Goal: Information Seeking & Learning: Find specific fact

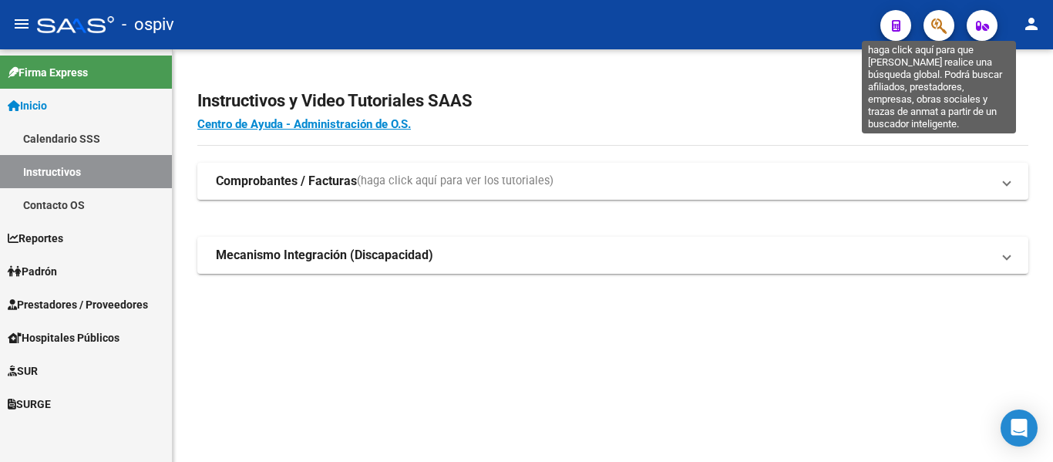
click at [943, 19] on icon "button" at bounding box center [938, 26] width 15 height 18
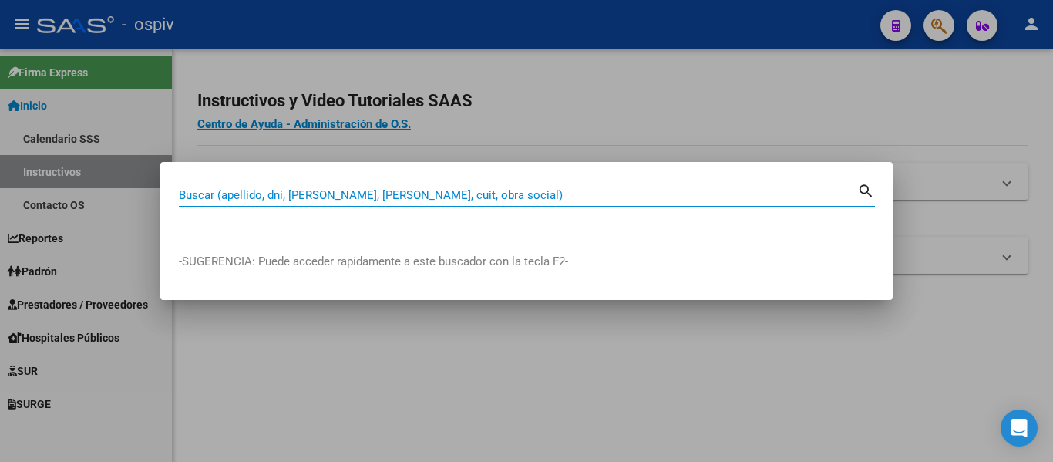
click at [405, 200] on input "Buscar (apellido, dni, [PERSON_NAME], [PERSON_NAME], cuit, obra social)" at bounding box center [518, 195] width 678 height 14
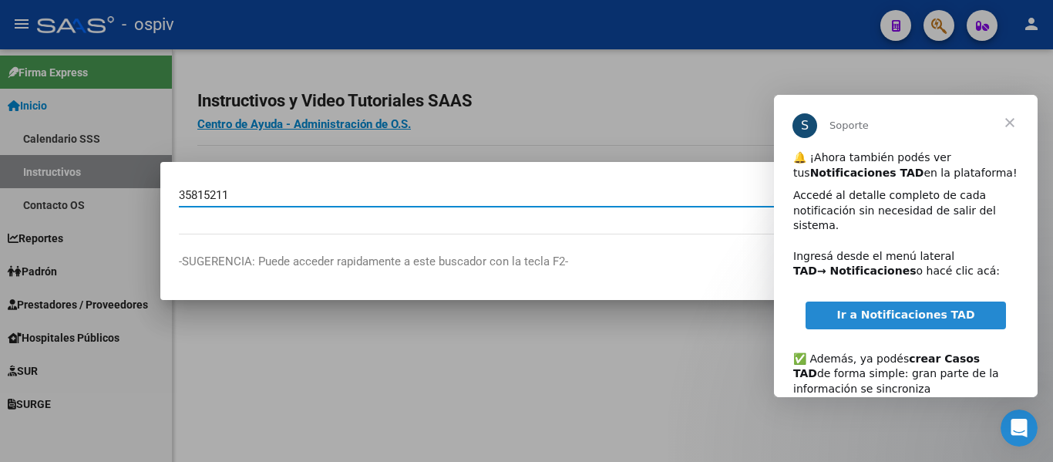
type input "35815211"
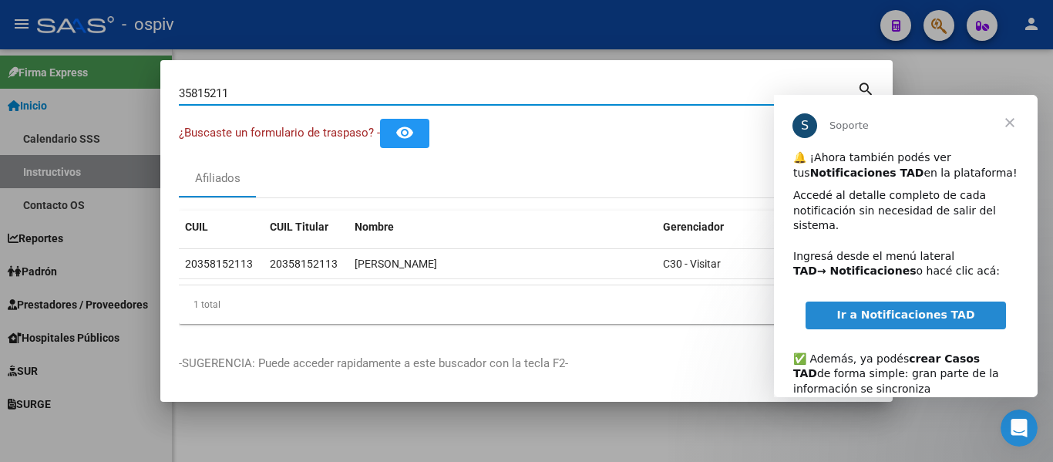
click at [1010, 124] on span "Cerrar" at bounding box center [1009, 122] width 55 height 55
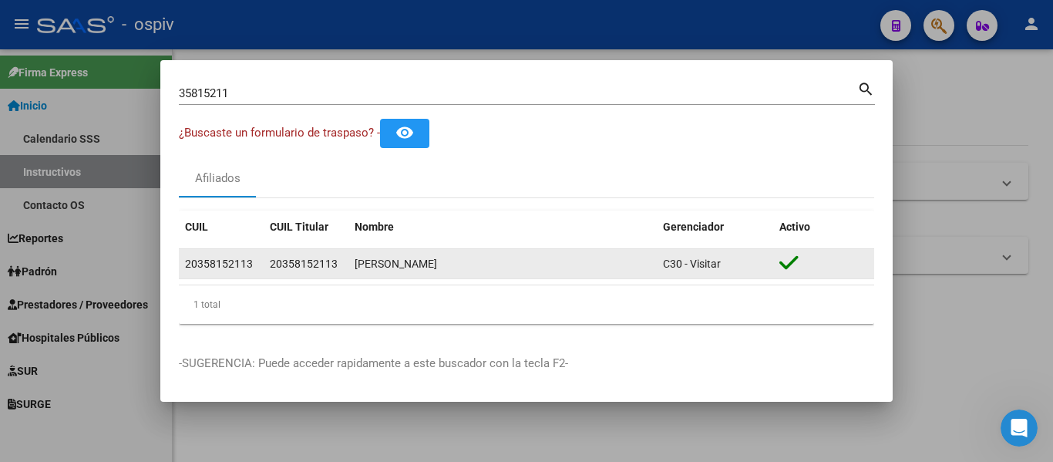
click at [218, 263] on div "20358152113" at bounding box center [219, 264] width 68 height 18
click at [315, 265] on span "20358152113" at bounding box center [304, 263] width 68 height 12
click at [458, 264] on div "AVILA JESUS RODOLFO" at bounding box center [503, 264] width 296 height 18
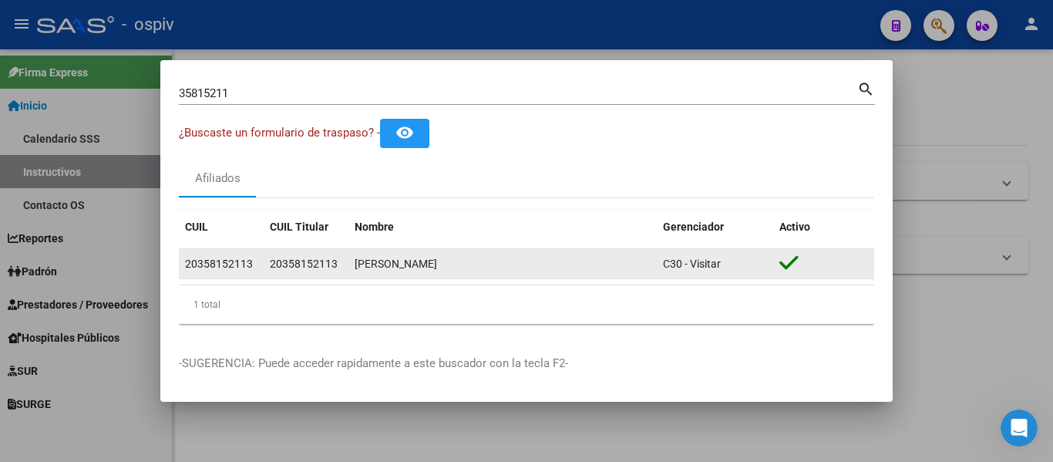
click at [458, 264] on div "AVILA JESUS RODOLFO" at bounding box center [503, 264] width 296 height 18
click at [597, 270] on div "AVILA JESUS RODOLFO" at bounding box center [503, 264] width 296 height 18
click at [742, 265] on div "C30 - Visitar" at bounding box center [715, 264] width 104 height 18
click at [584, 263] on div "AVILA JESUS RODOLFO" at bounding box center [503, 264] width 296 height 18
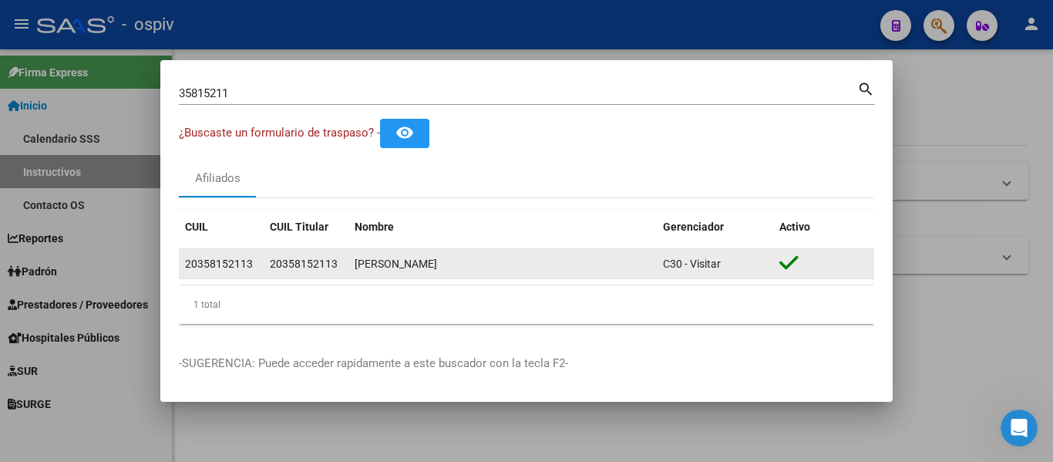
click at [538, 268] on div "AVILA JESUS RODOLFO" at bounding box center [503, 264] width 296 height 18
click at [539, 268] on div "AVILA JESUS RODOLFO" at bounding box center [503, 264] width 296 height 18
click at [281, 263] on span "20358152113" at bounding box center [304, 263] width 68 height 12
click at [230, 257] on div "20358152113" at bounding box center [219, 264] width 68 height 18
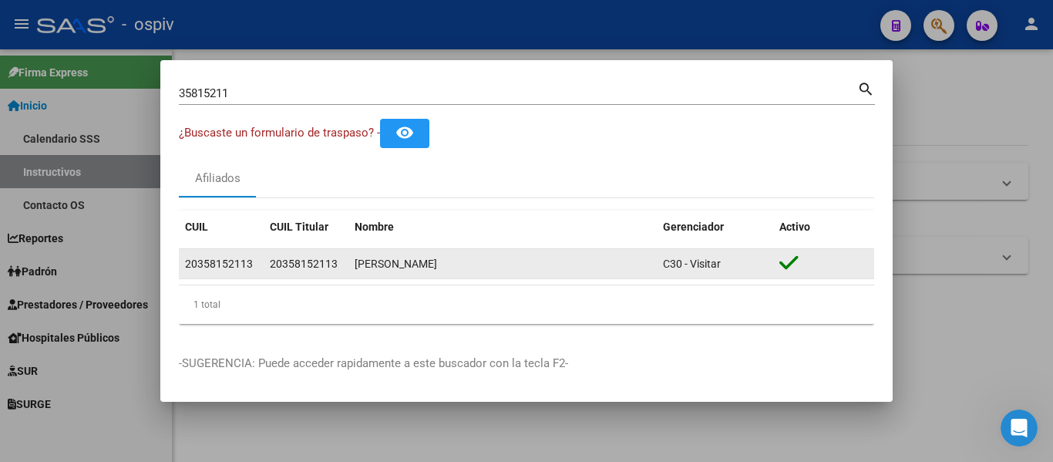
click at [229, 257] on div "20358152113" at bounding box center [219, 264] width 68 height 18
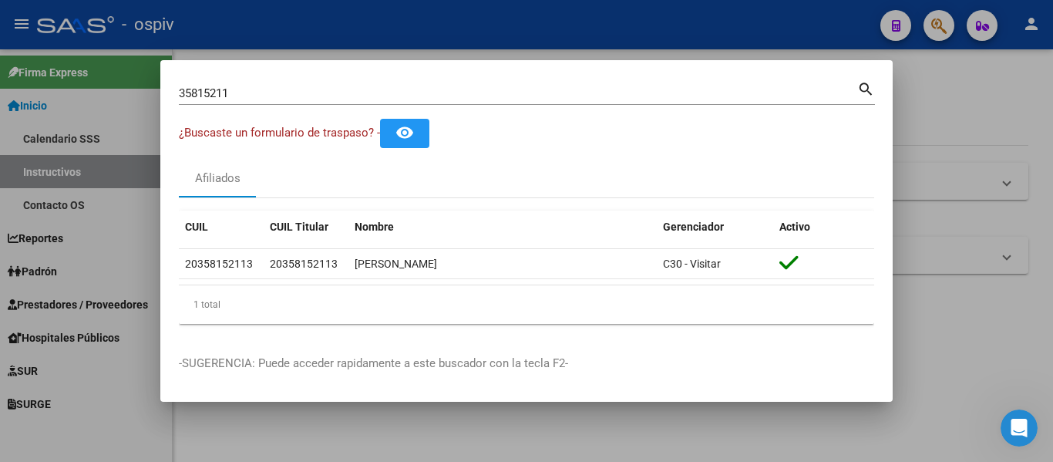
click at [201, 209] on div "CUIL CUIL Titular Nombre Gerenciador Activo 20358152113 20358152113 AVILA JESUS…" at bounding box center [526, 267] width 695 height 138
click at [203, 223] on span "CUIL" at bounding box center [196, 226] width 23 height 12
click at [203, 223] on datatable-header-cell "CUIL" at bounding box center [221, 226] width 85 height 33
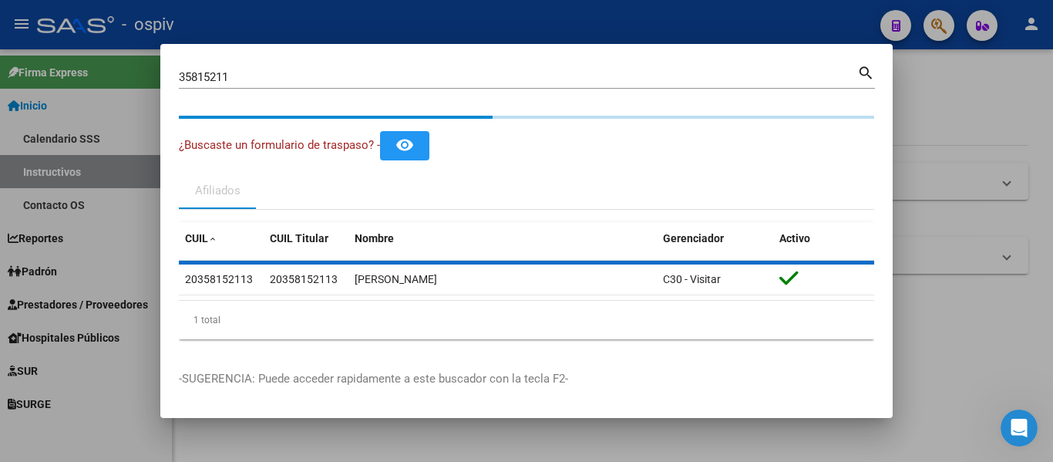
click at [278, 320] on div "1 total" at bounding box center [526, 320] width 695 height 39
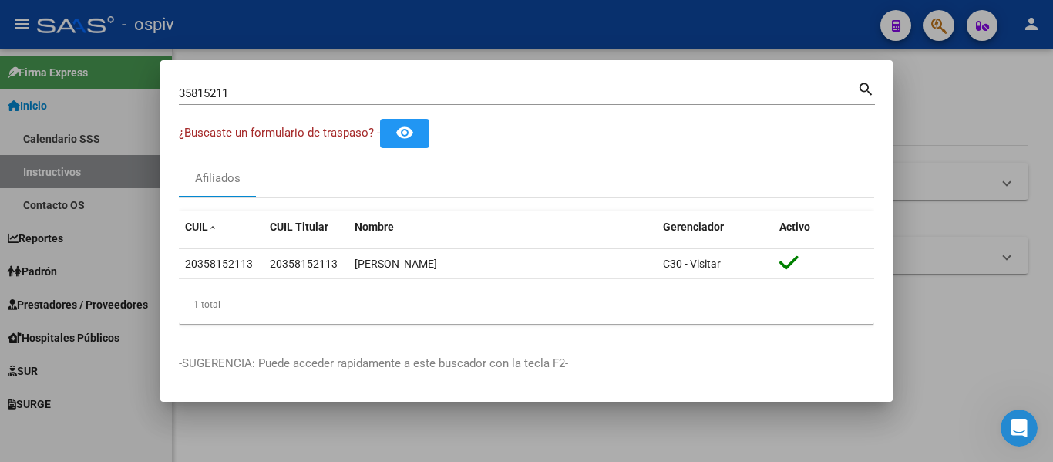
click at [277, 325] on div "CUIL CUIL Titular Nombre Gerenciador Activo 20358152113 20358152113 AVILA JESUS…" at bounding box center [526, 267] width 695 height 138
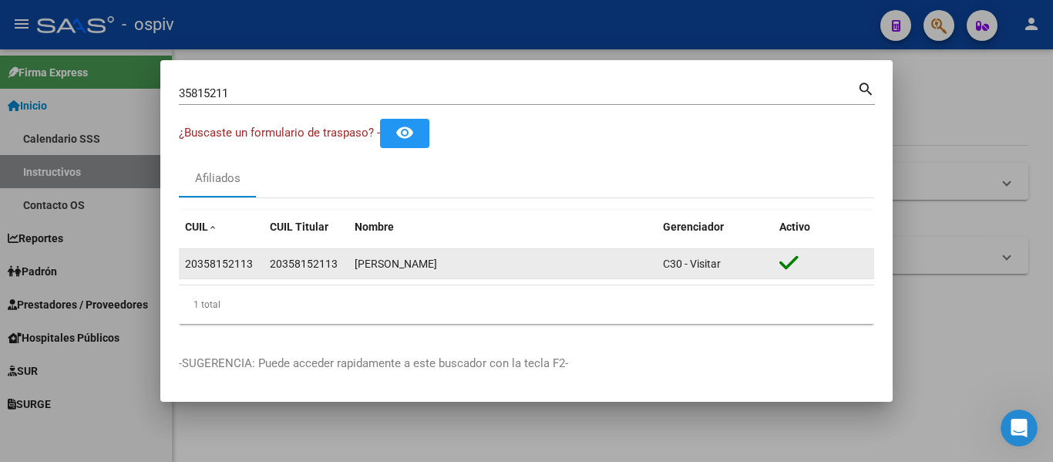
click at [718, 259] on span "C30 - Visitar" at bounding box center [692, 263] width 58 height 12
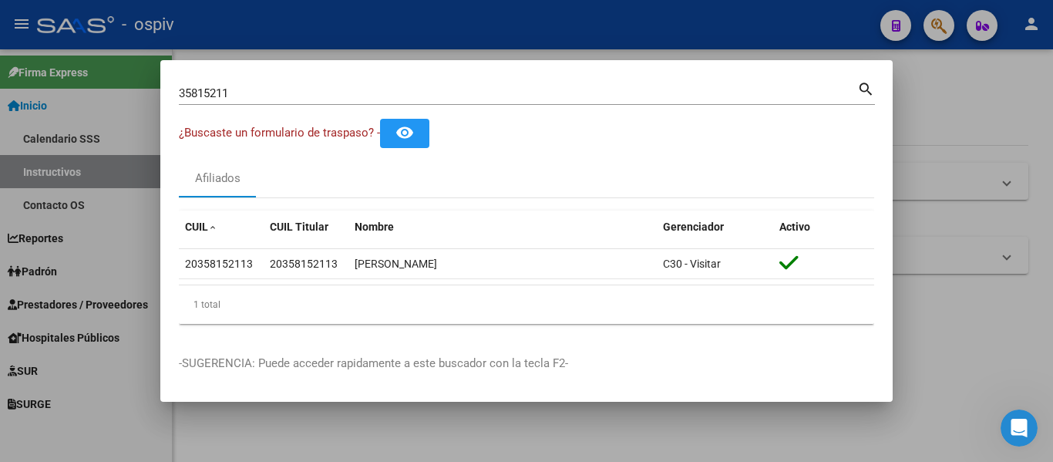
click at [422, 325] on div "CUIL CUIL Titular Nombre Gerenciador Activo 20358152113 20358152113 AVILA JESUS…" at bounding box center [526, 267] width 695 height 138
click at [399, 300] on div "1 total" at bounding box center [526, 304] width 695 height 39
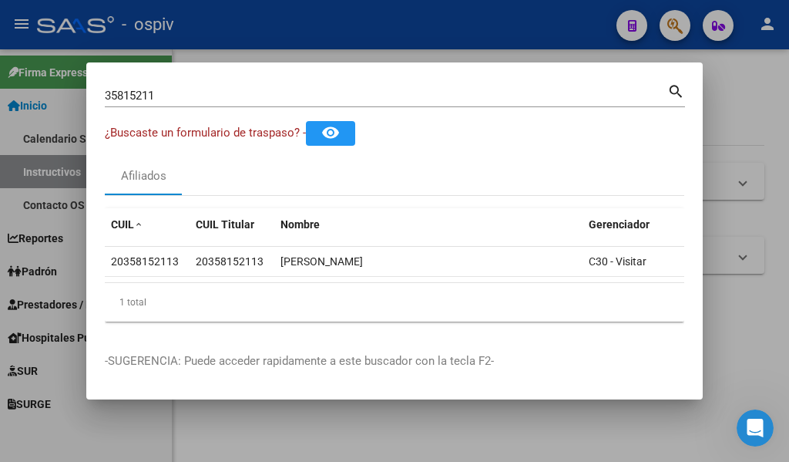
click at [711, 80] on div at bounding box center [394, 231] width 789 height 462
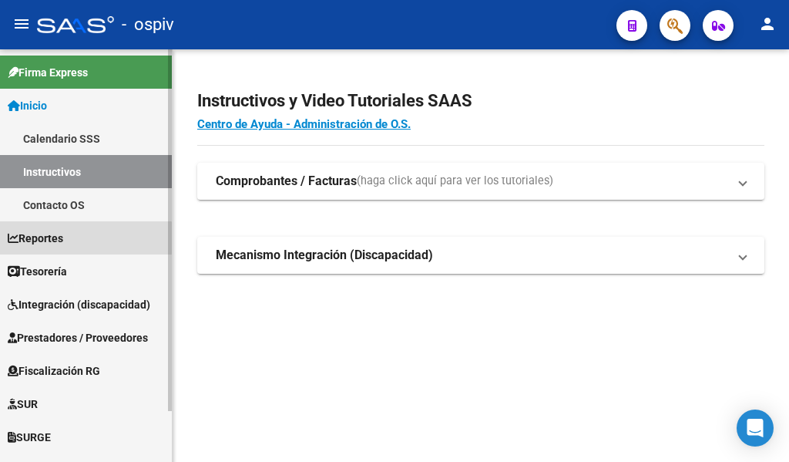
click at [80, 243] on link "Reportes" at bounding box center [86, 237] width 172 height 33
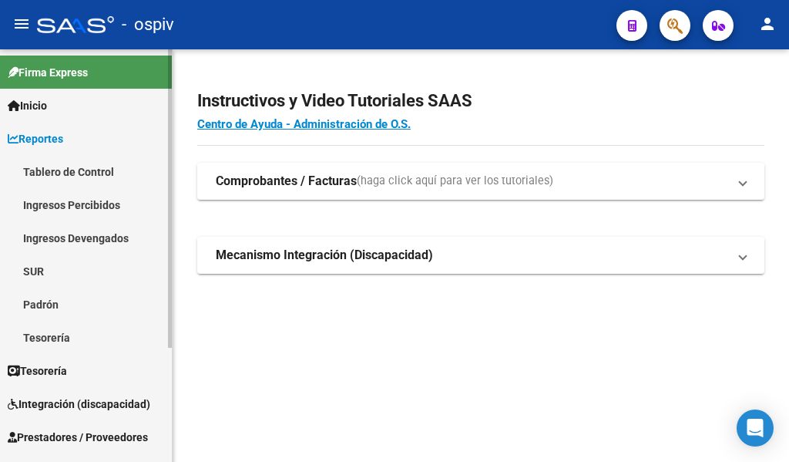
click at [63, 142] on span "Reportes" at bounding box center [35, 138] width 55 height 17
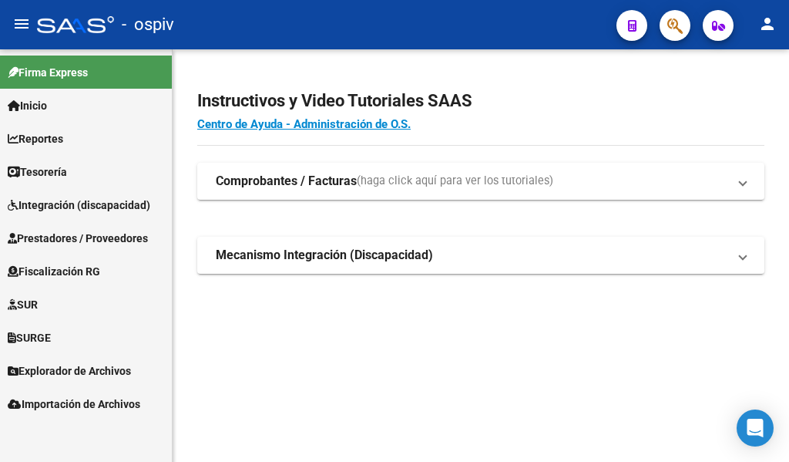
click at [67, 166] on span "Tesorería" at bounding box center [37, 171] width 59 height 17
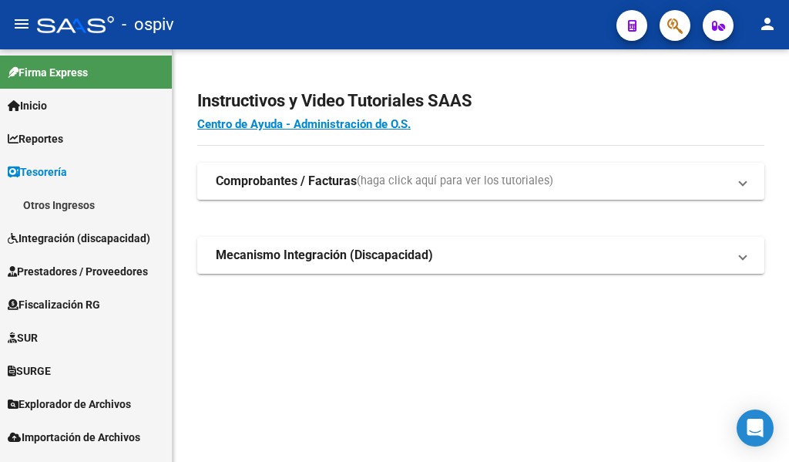
click at [73, 244] on span "Integración (discapacidad)" at bounding box center [79, 238] width 143 height 17
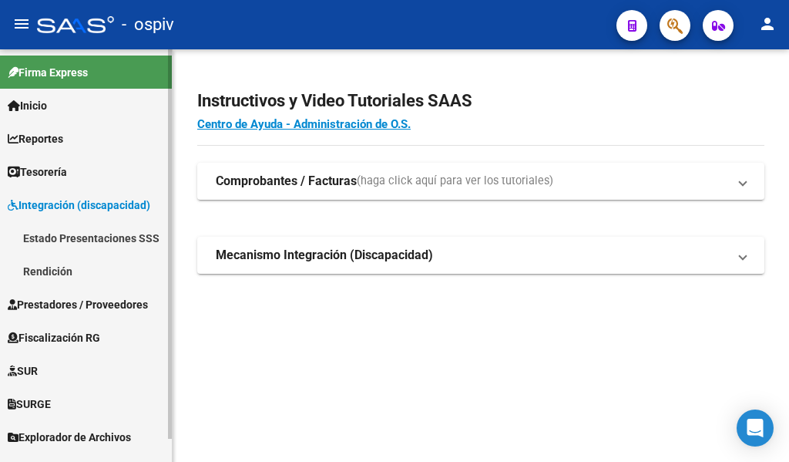
click at [96, 207] on span "Integración (discapacidad)" at bounding box center [79, 205] width 143 height 17
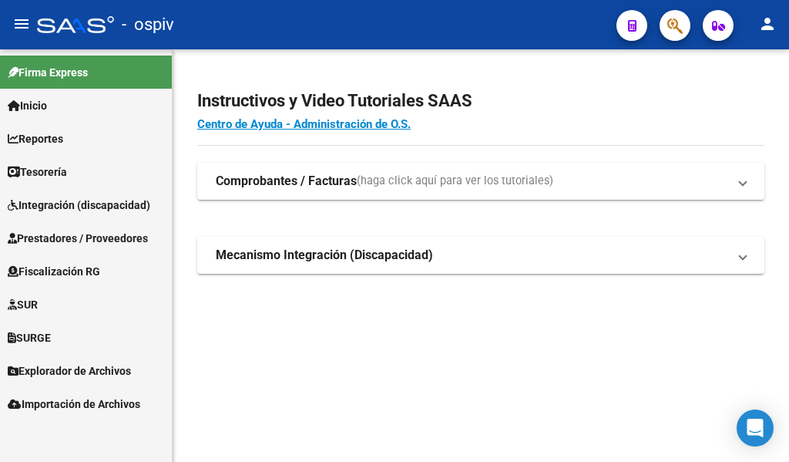
click at [105, 239] on span "Prestadores / Proveedores" at bounding box center [78, 238] width 140 height 17
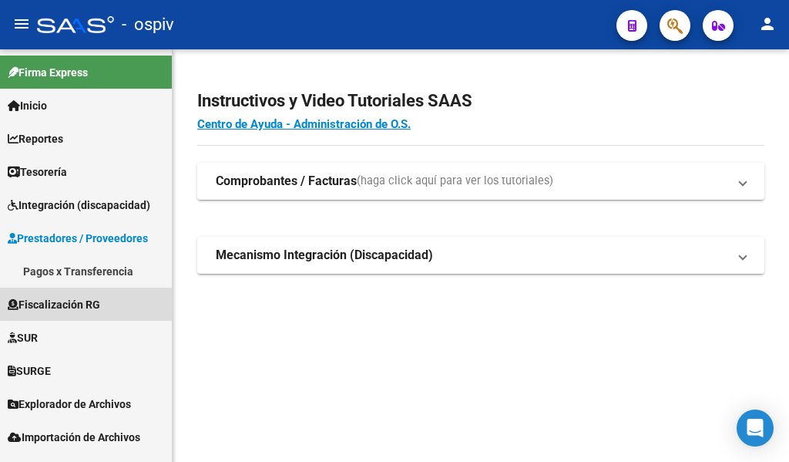
click at [89, 304] on span "Fiscalización RG" at bounding box center [54, 304] width 92 height 17
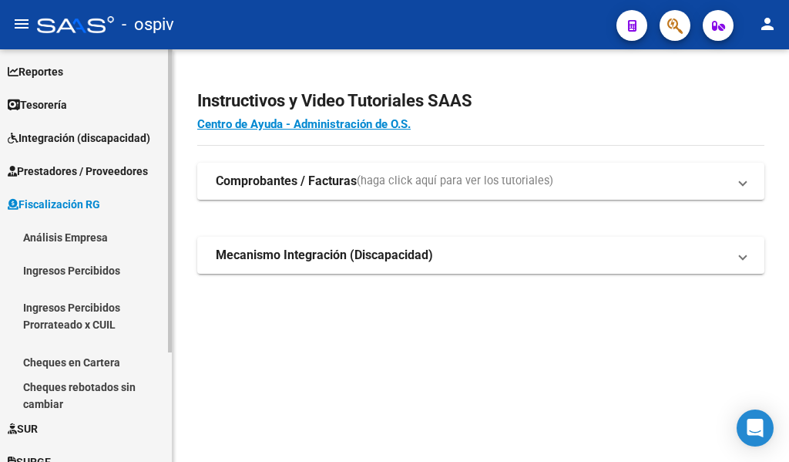
scroll to position [150, 0]
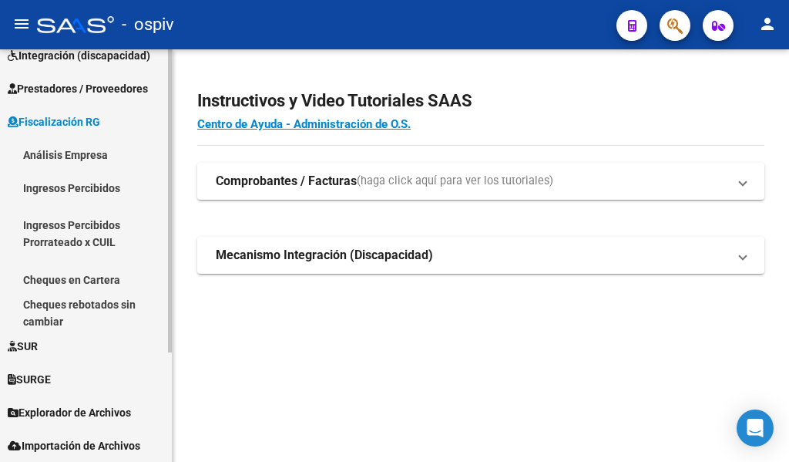
click at [88, 116] on span "Fiscalización RG" at bounding box center [54, 121] width 92 height 17
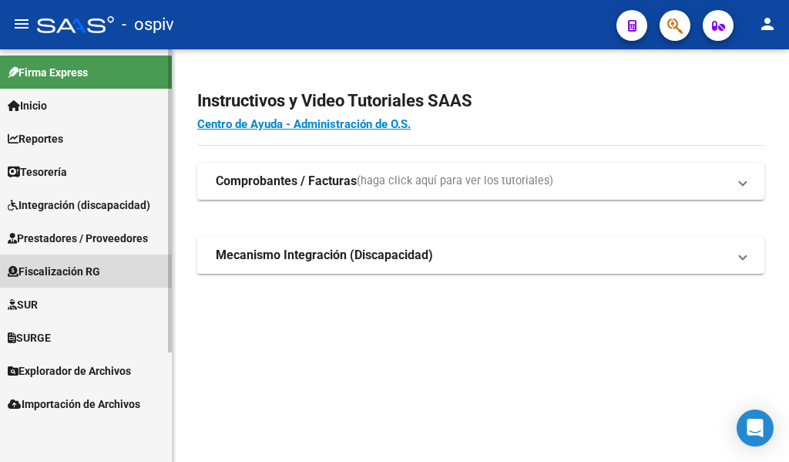
scroll to position [0, 0]
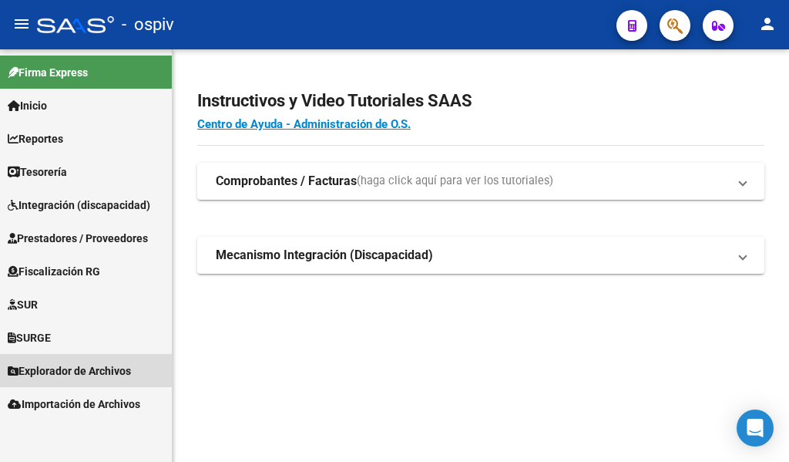
click at [102, 365] on span "Explorador de Archivos" at bounding box center [69, 370] width 123 height 17
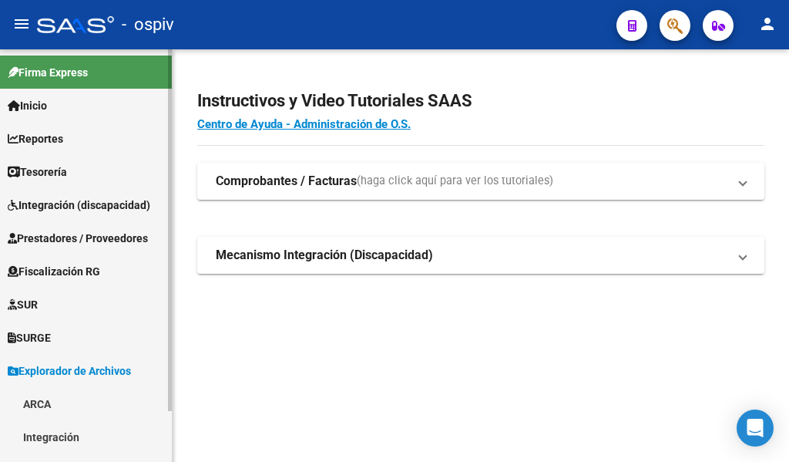
scroll to position [58, 0]
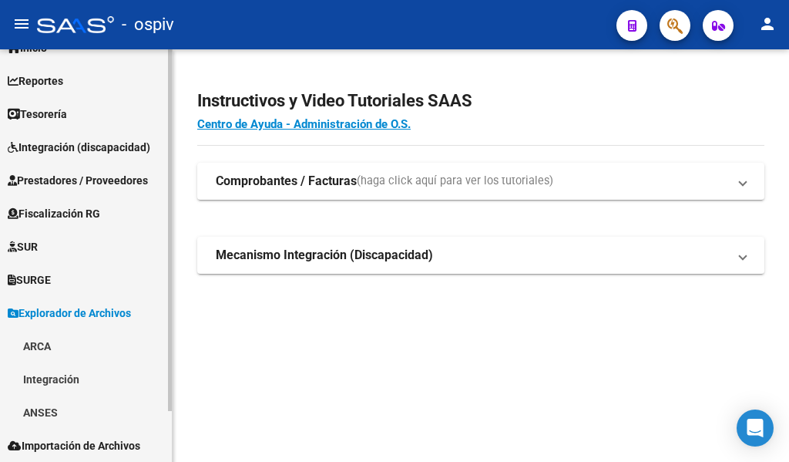
click at [41, 350] on link "ARCA" at bounding box center [86, 345] width 172 height 33
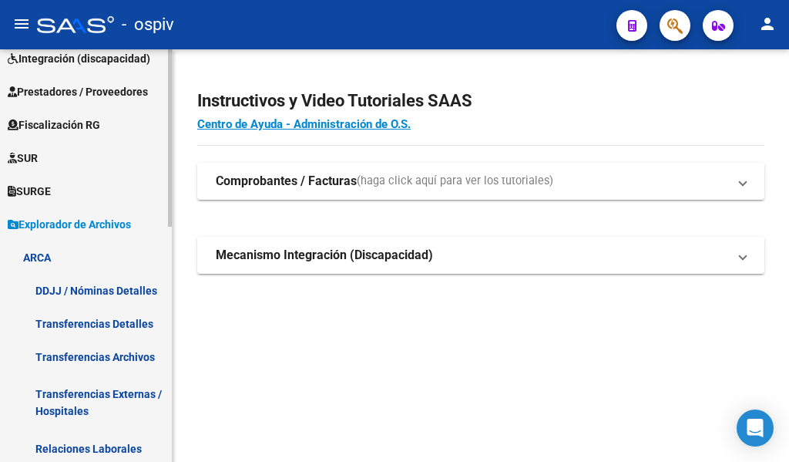
scroll to position [135, 0]
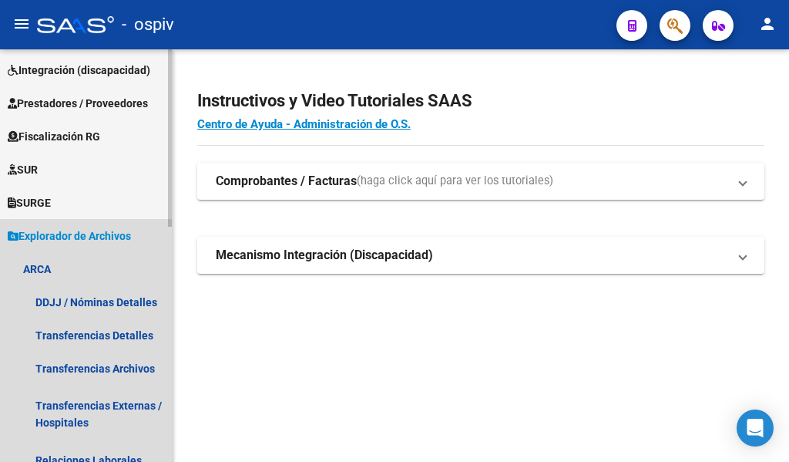
click at [53, 231] on span "Explorador de Archivos" at bounding box center [69, 235] width 123 height 17
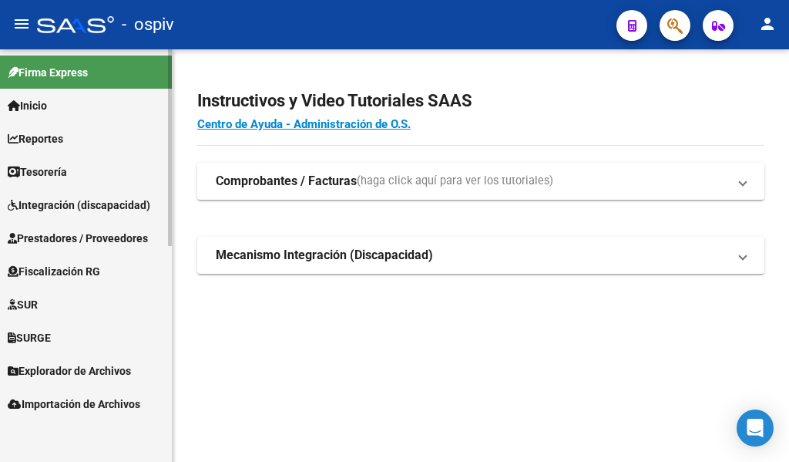
scroll to position [0, 0]
click at [674, 14] on span "button" at bounding box center [675, 26] width 15 height 32
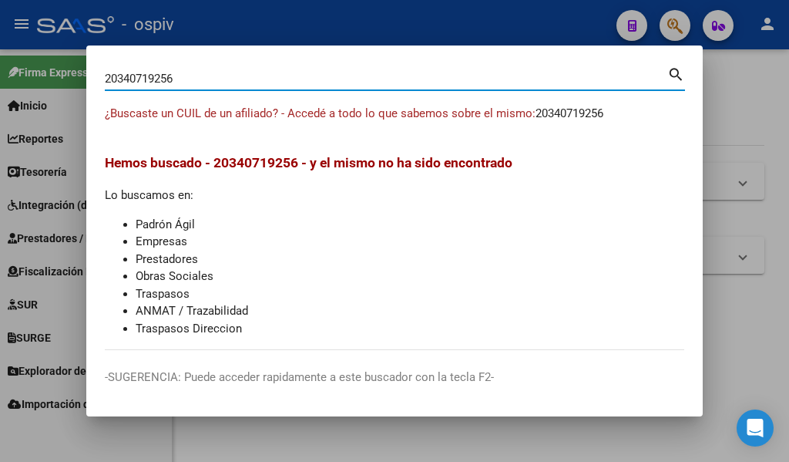
drag, startPoint x: 201, startPoint y: 74, endPoint x: 0, endPoint y: 75, distance: 201.2
click at [0, 75] on div "20340719256 Buscar (apellido, dni, cuil, nro traspaso, cuit, obra social) searc…" at bounding box center [394, 231] width 789 height 462
click at [371, 83] on input "20340719256" at bounding box center [386, 79] width 563 height 14
drag, startPoint x: 125, startPoint y: 79, endPoint x: 0, endPoint y: 105, distance: 127.4
click at [0, 105] on div "20340719256 Buscar (apellido, dni, cuil, nro traspaso, cuit, obra social) searc…" at bounding box center [394, 231] width 789 height 462
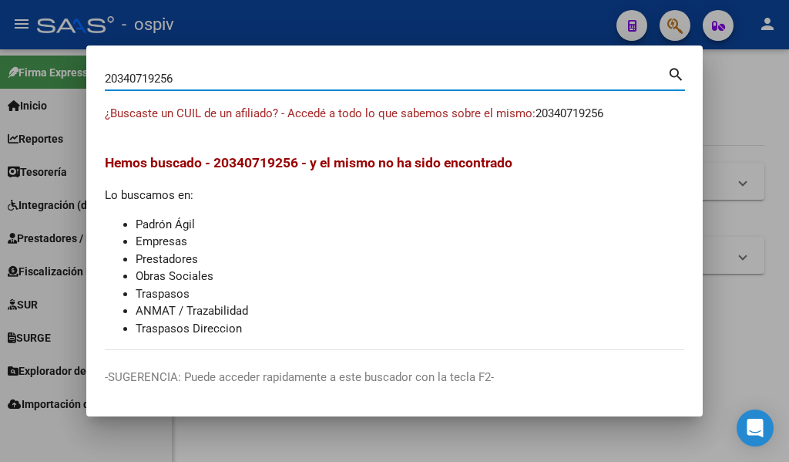
drag, startPoint x: 66, startPoint y: 81, endPoint x: 0, endPoint y: 82, distance: 66.3
click at [0, 82] on div "20340719256 Buscar (apellido, dni, cuil, nro traspaso, cuit, obra social) searc…" at bounding box center [394, 231] width 789 height 462
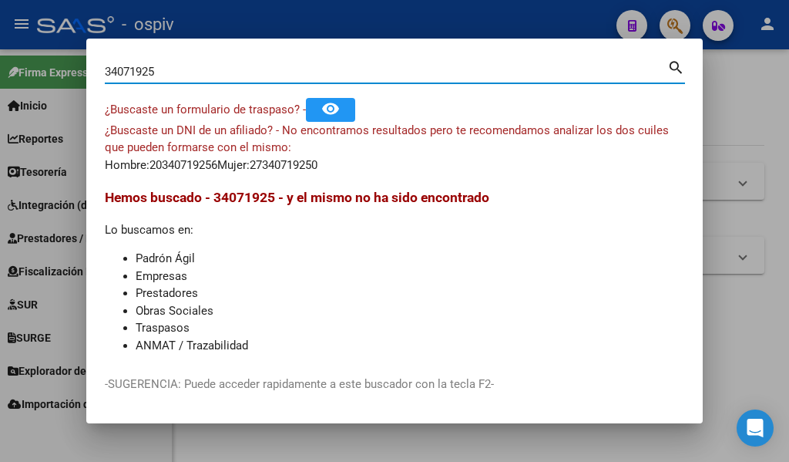
drag, startPoint x: 165, startPoint y: 69, endPoint x: 0, endPoint y: 68, distance: 165.0
click at [0, 68] on div "34071925 Buscar (apellido, dni, cuil, nro traspaso, cuit, obra social) search ¿…" at bounding box center [394, 231] width 789 height 462
type input "30401736"
drag, startPoint x: 244, startPoint y: 70, endPoint x: 13, endPoint y: 76, distance: 231.3
click at [13, 76] on div "30401736 Buscar (apellido, dni, cuil, nro traspaso, cuit, obra social) search ¿…" at bounding box center [394, 231] width 789 height 462
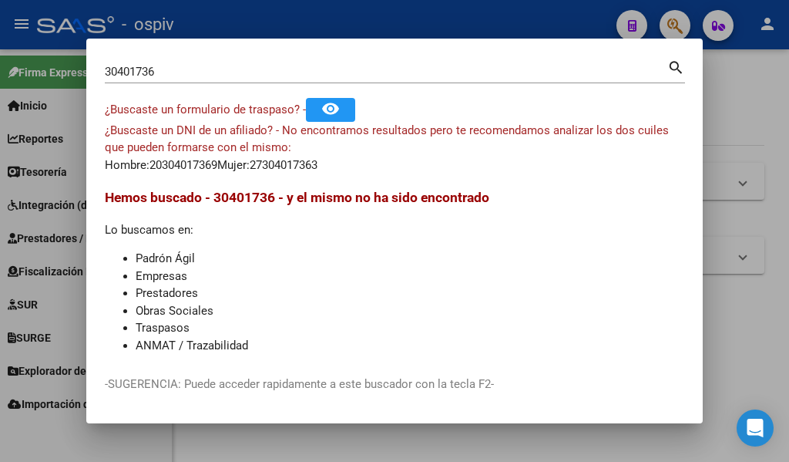
click at [752, 120] on div at bounding box center [394, 231] width 789 height 462
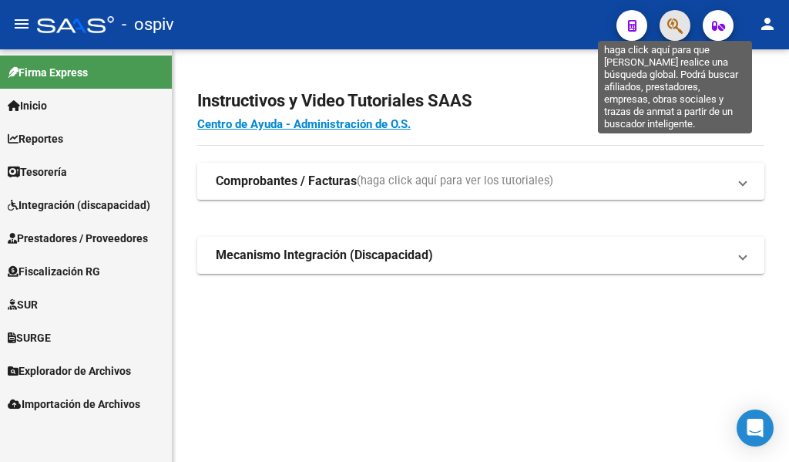
click at [679, 18] on icon "button" at bounding box center [675, 26] width 15 height 18
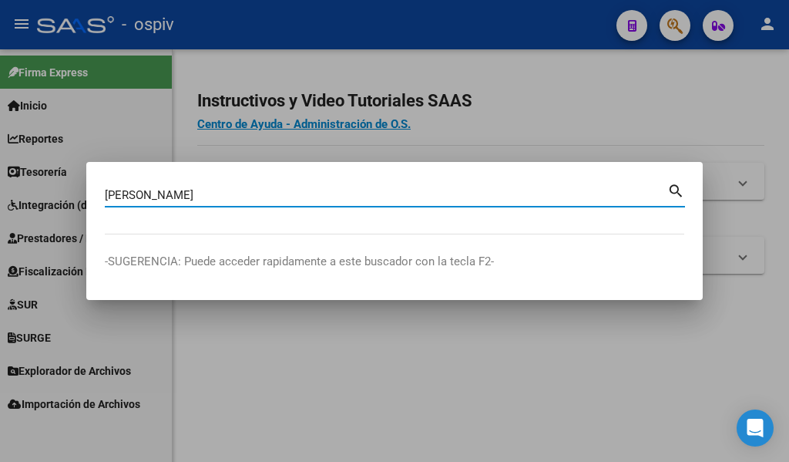
type input "figola"
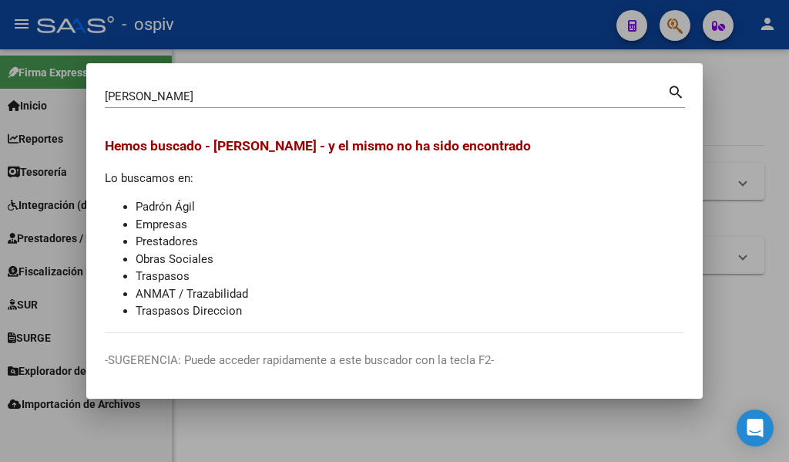
click at [731, 99] on div at bounding box center [394, 231] width 789 height 462
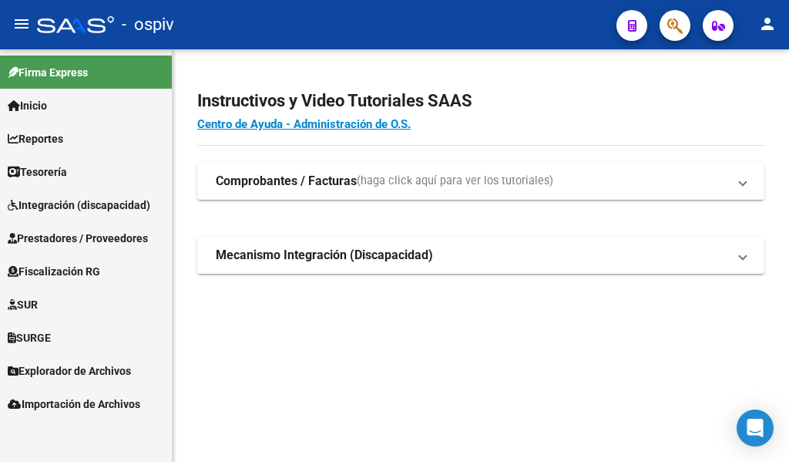
click at [39, 141] on span "Reportes" at bounding box center [35, 138] width 55 height 17
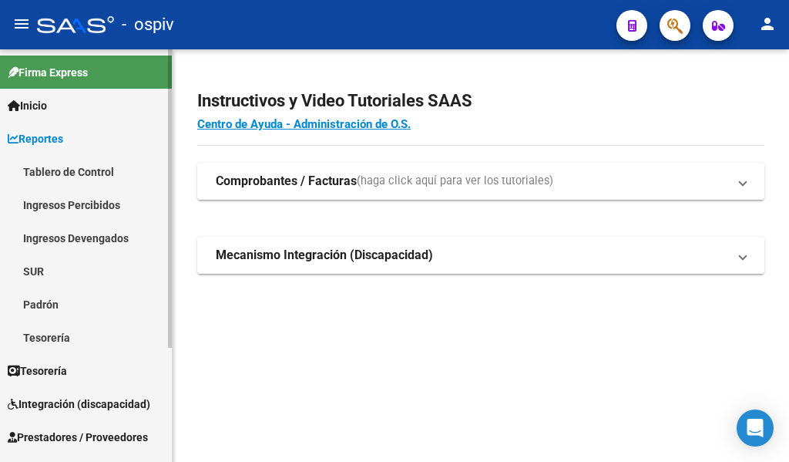
click at [31, 303] on link "Padrón" at bounding box center [86, 304] width 172 height 33
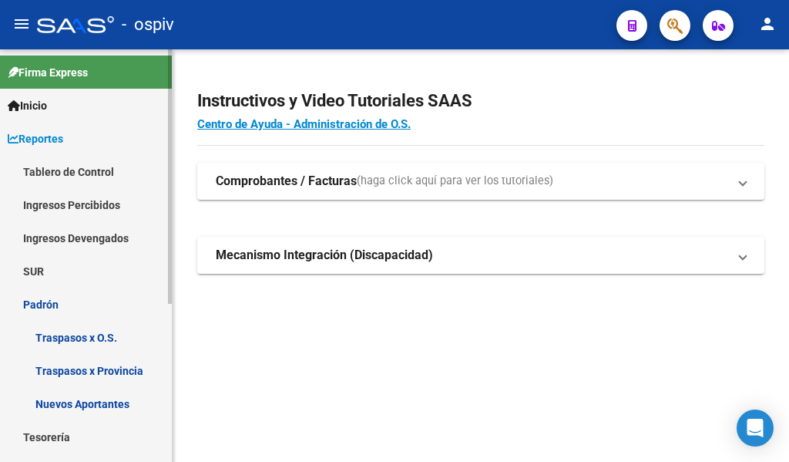
click at [47, 109] on span "Inicio" at bounding box center [27, 105] width 39 height 17
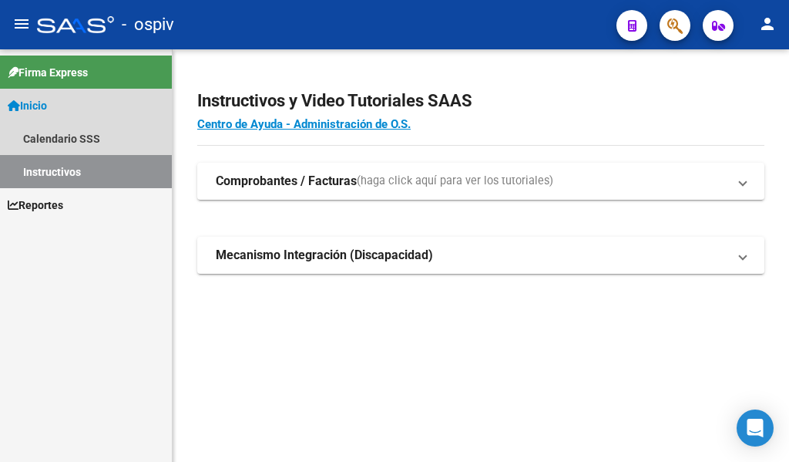
click at [57, 106] on link "Inicio" at bounding box center [86, 105] width 172 height 33
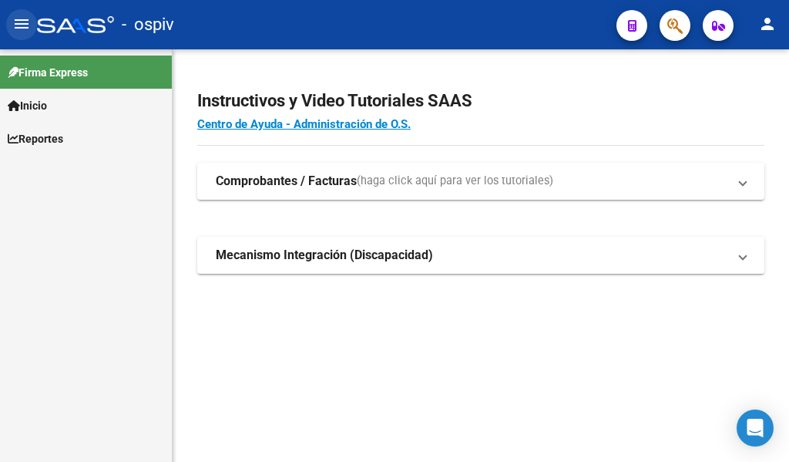
click at [14, 25] on mat-icon "menu" at bounding box center [21, 24] width 18 height 18
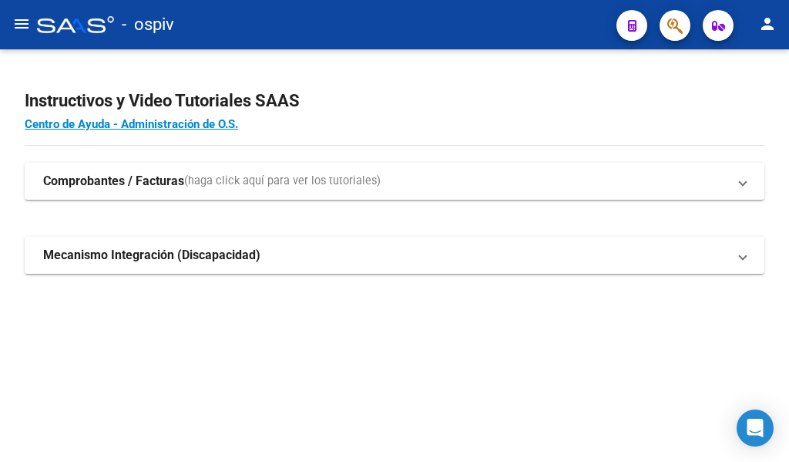
click at [15, 25] on mat-icon "menu" at bounding box center [21, 24] width 18 height 18
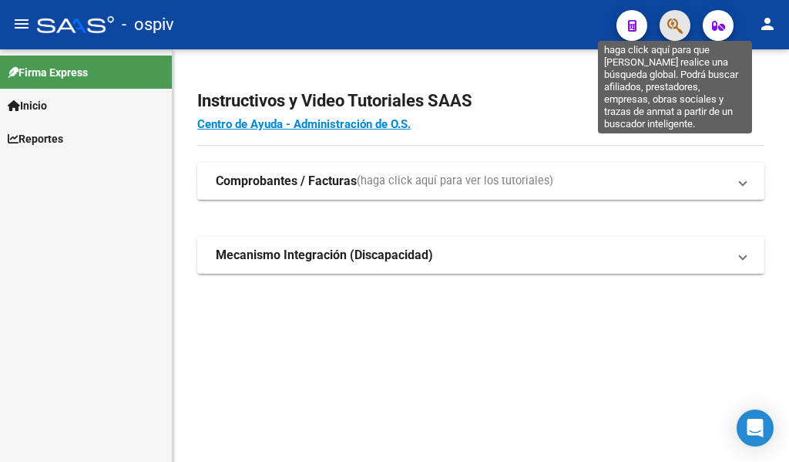
click at [683, 25] on icon "button" at bounding box center [675, 26] width 15 height 18
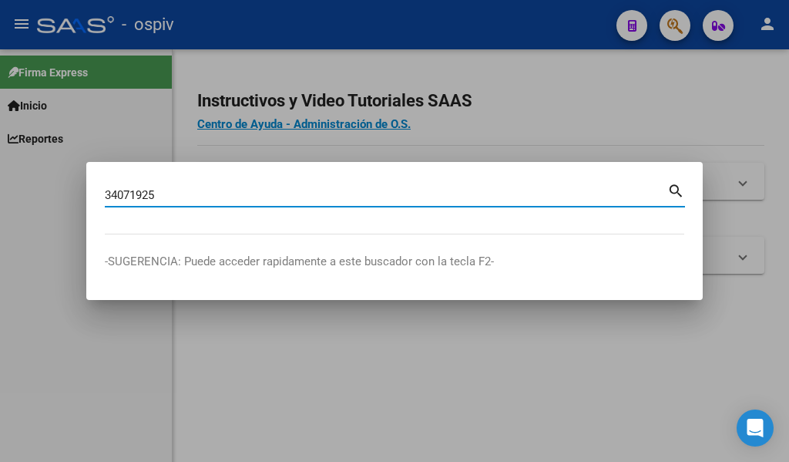
type input "34071925"
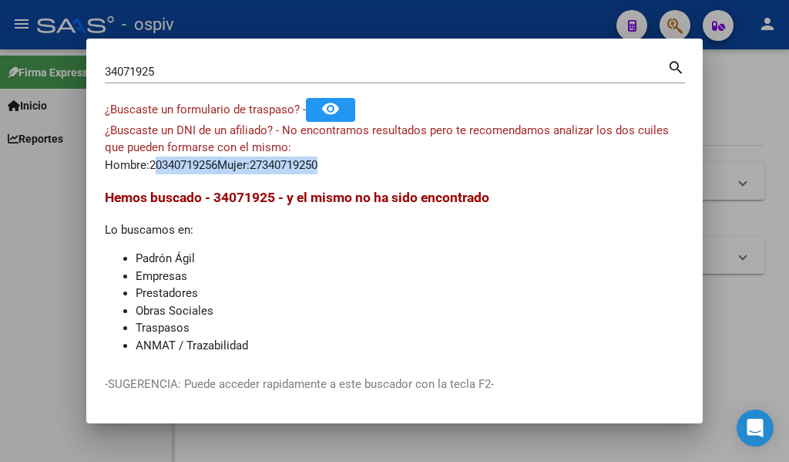
drag, startPoint x: 232, startPoint y: 164, endPoint x: 594, endPoint y: 162, distance: 361.5
click at [497, 162] on div "¿Buscaste un DNI de un afiliado? - No encontramos resultados pero te recomendam…" at bounding box center [395, 148] width 580 height 52
click at [748, 149] on div at bounding box center [394, 231] width 789 height 462
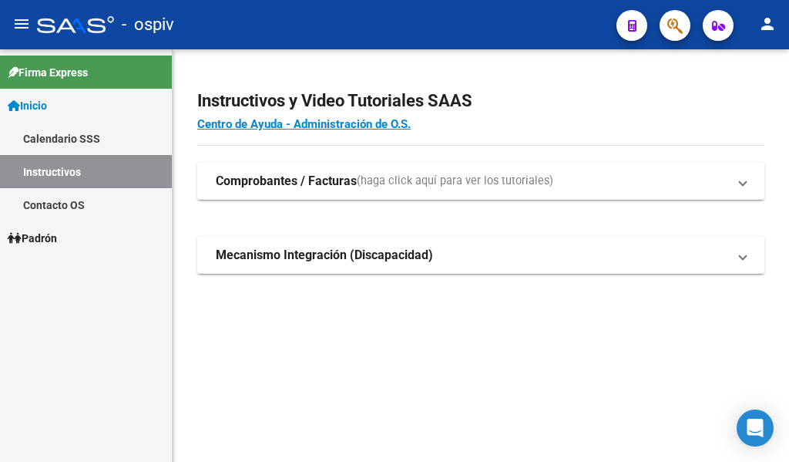
click at [420, 77] on app-root-component "Instructivos y Video Tutoriales SAAS Centro de Ayuda - Administración de O.S. C…" at bounding box center [480, 174] width 567 height 200
click at [50, 232] on span "Padrón" at bounding box center [32, 238] width 49 height 17
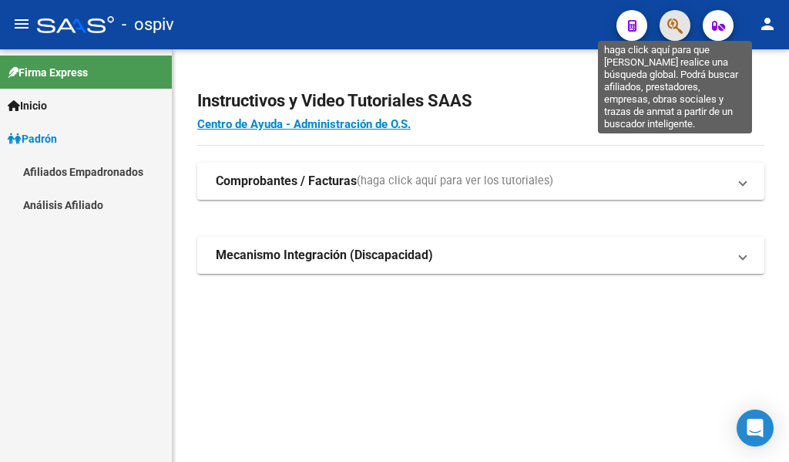
click at [674, 27] on icon "button" at bounding box center [675, 26] width 15 height 18
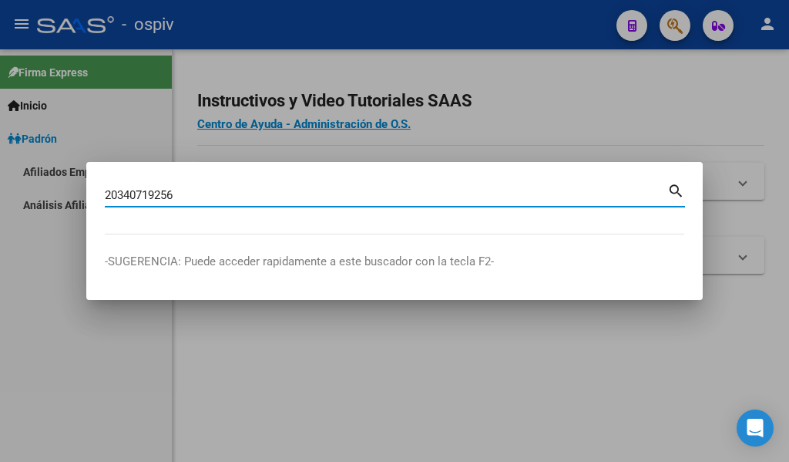
type input "20340719256"
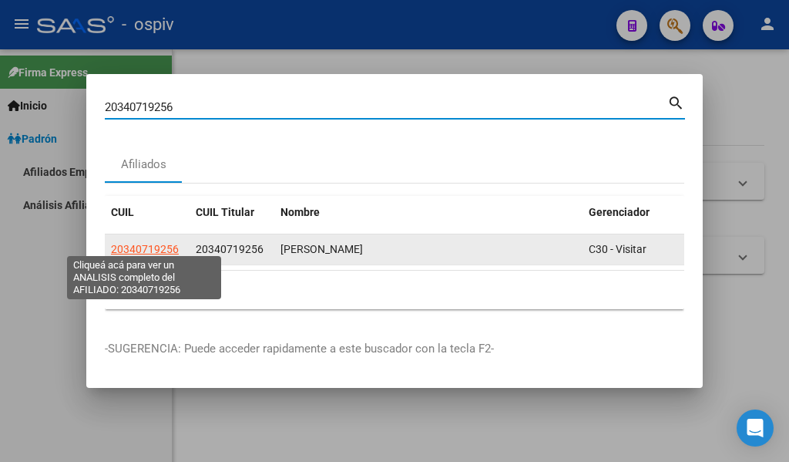
click at [155, 243] on span "20340719256" at bounding box center [145, 249] width 68 height 12
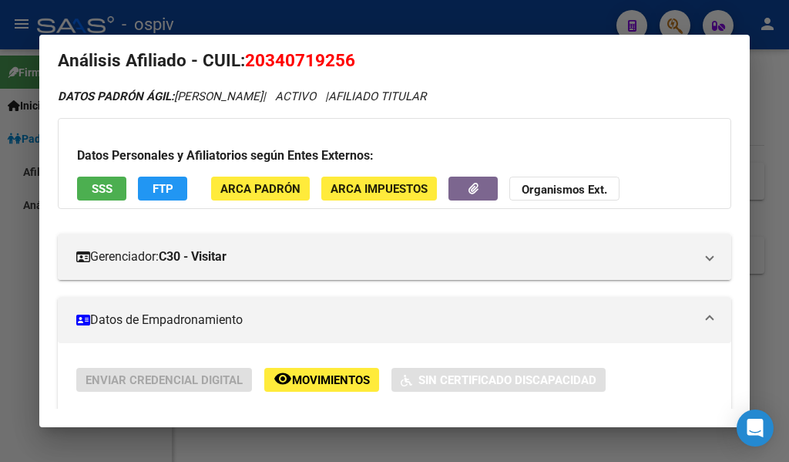
scroll to position [27, 0]
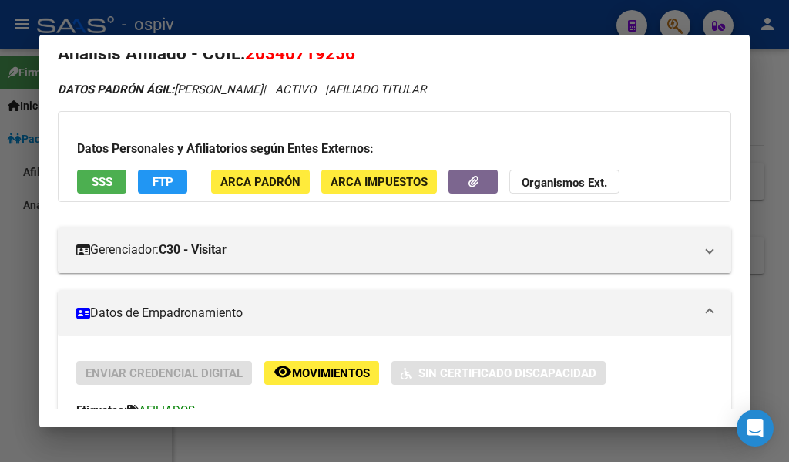
click at [763, 142] on div at bounding box center [394, 231] width 789 height 462
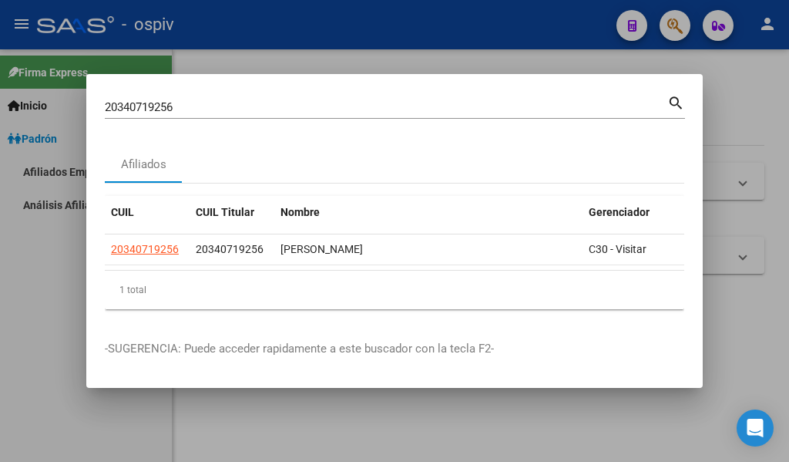
click at [730, 132] on div at bounding box center [394, 231] width 789 height 462
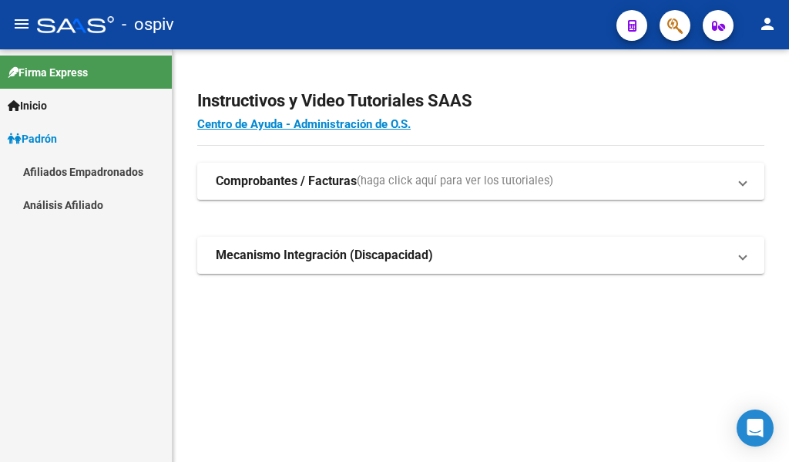
click at [665, 22] on button "button" at bounding box center [675, 25] width 31 height 31
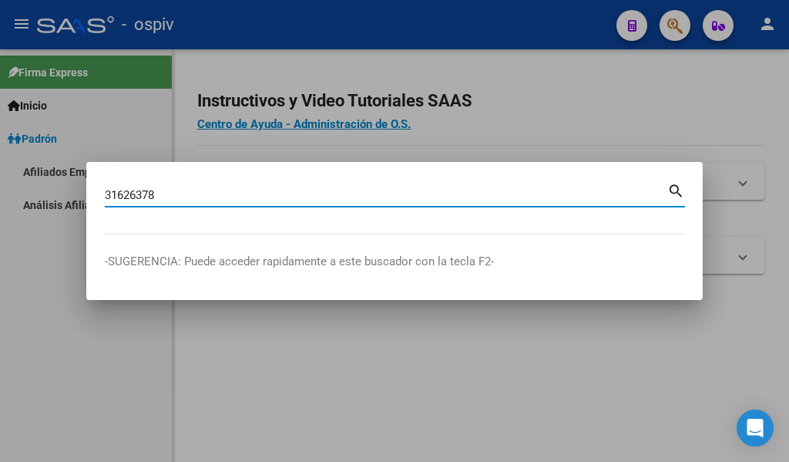
type input "31626378"
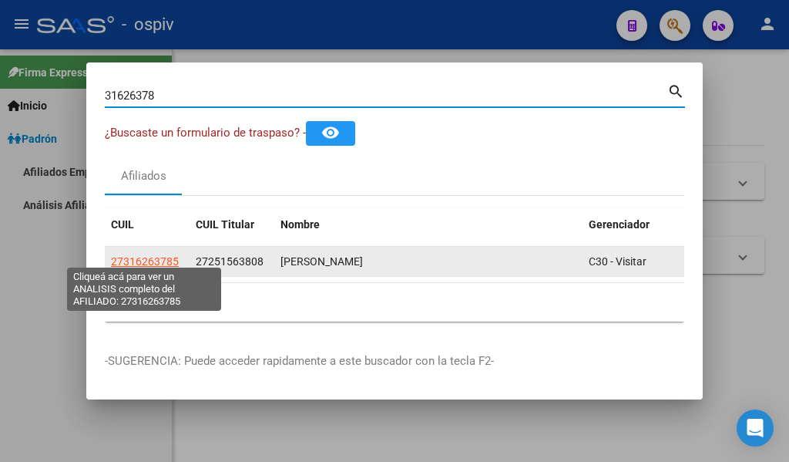
click at [150, 257] on span "27316263785" at bounding box center [145, 261] width 68 height 12
type textarea "27316263785"
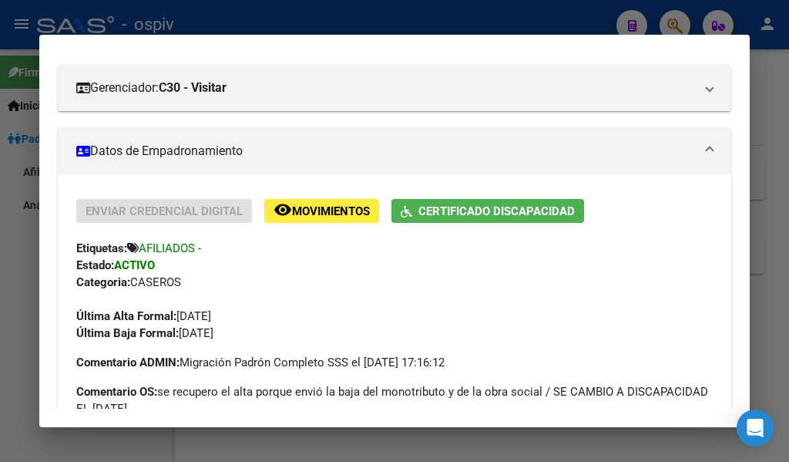
scroll to position [231, 0]
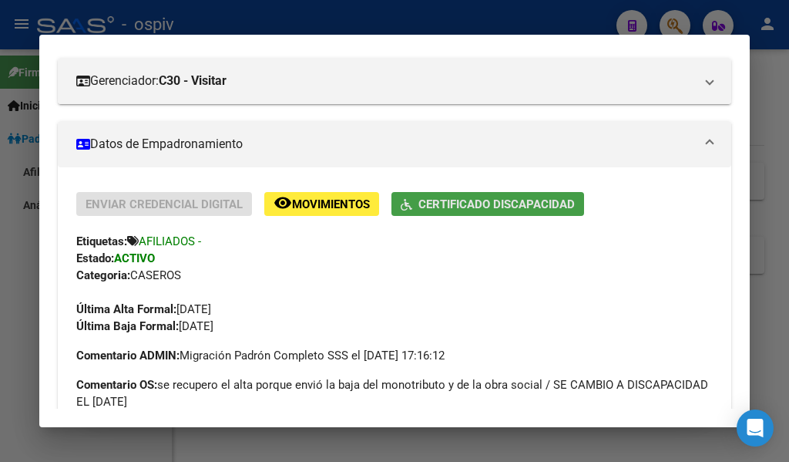
click at [526, 202] on span "Certificado Discapacidad" at bounding box center [497, 204] width 156 height 14
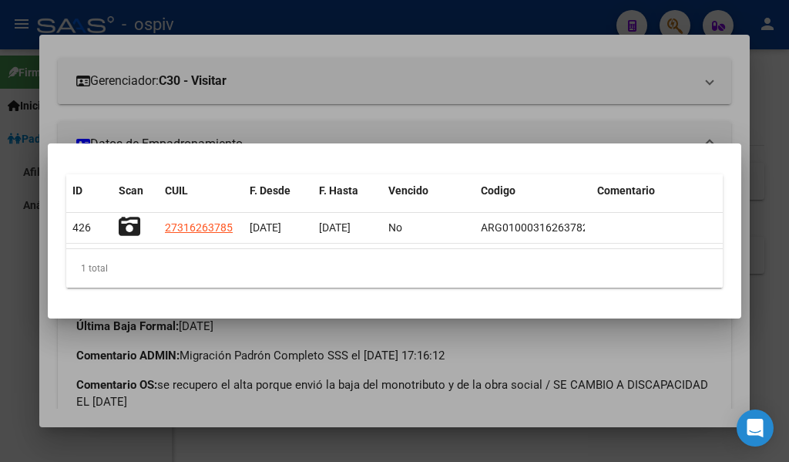
click at [581, 344] on div at bounding box center [394, 231] width 789 height 462
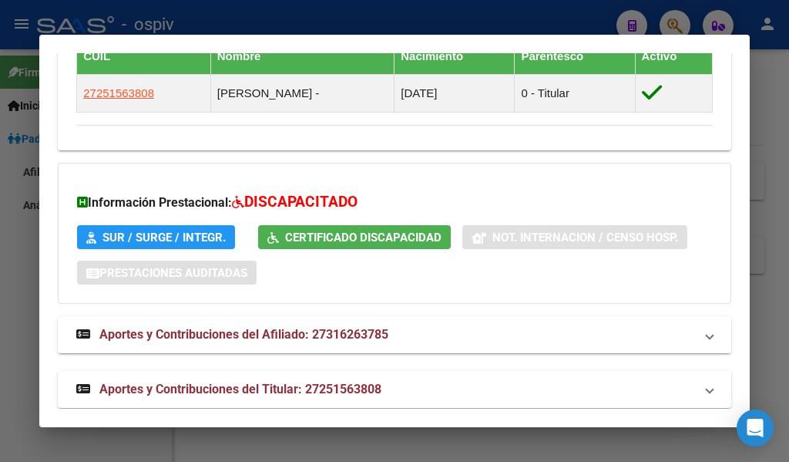
scroll to position [1119, 0]
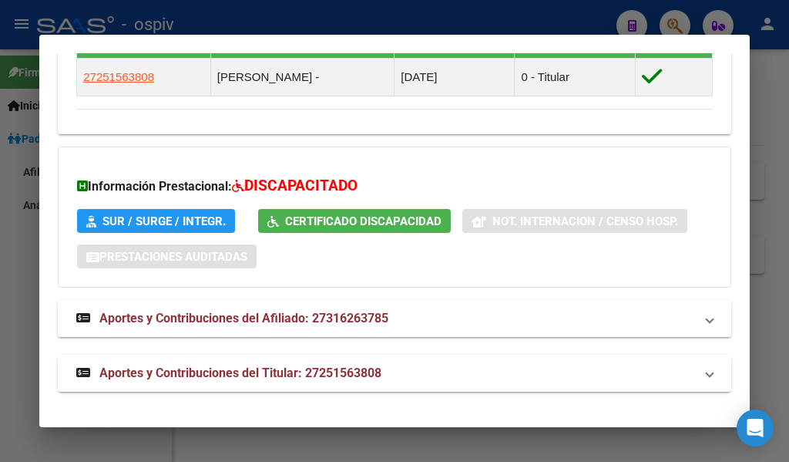
click at [491, 369] on mat-panel-title "Aportes y Contribuciones del Titular: 27251563808" at bounding box center [385, 373] width 618 height 18
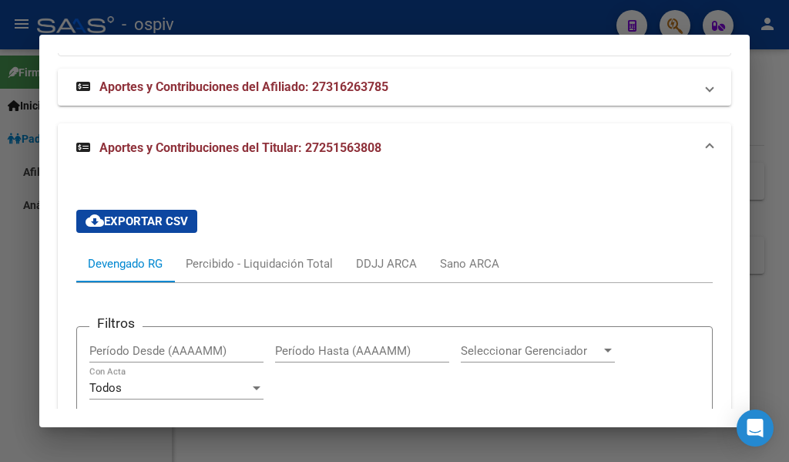
scroll to position [1273, 0]
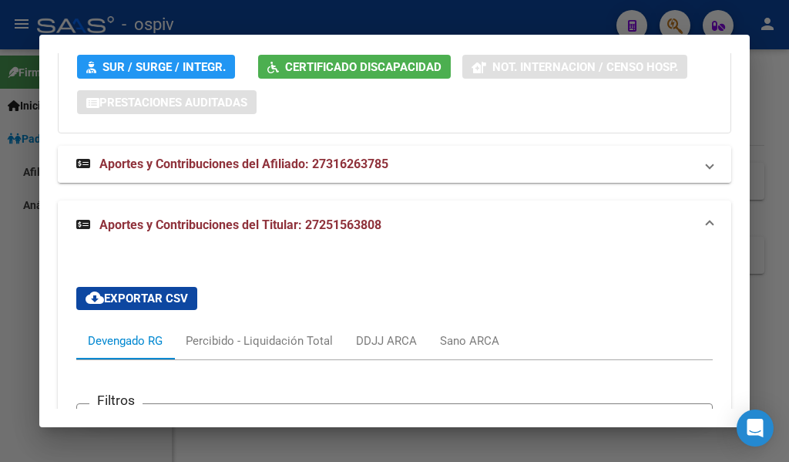
click at [478, 169] on mat-panel-title "Aportes y Contribuciones del Afiliado: 27316263785" at bounding box center [385, 164] width 618 height 18
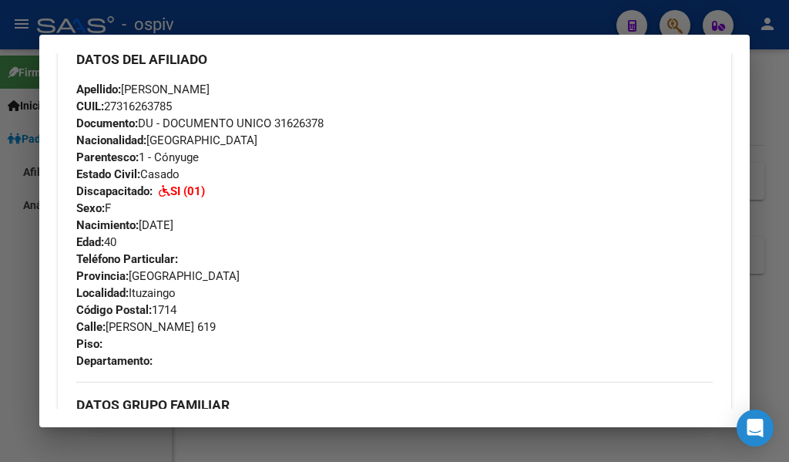
scroll to position [503, 0]
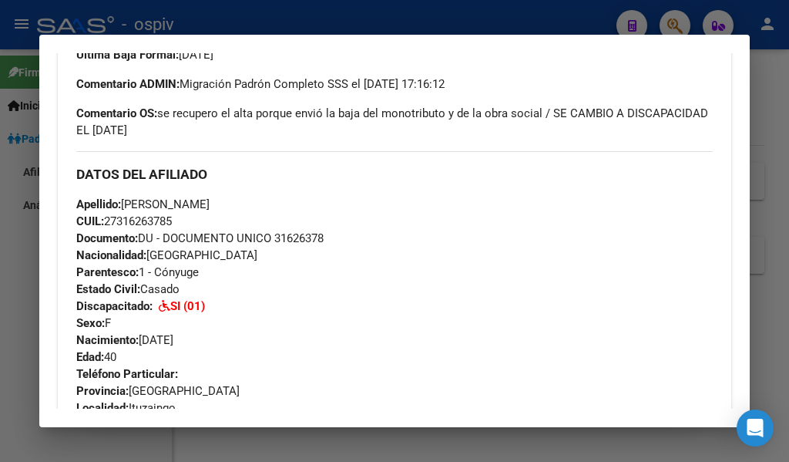
click at [775, 149] on div at bounding box center [394, 231] width 789 height 462
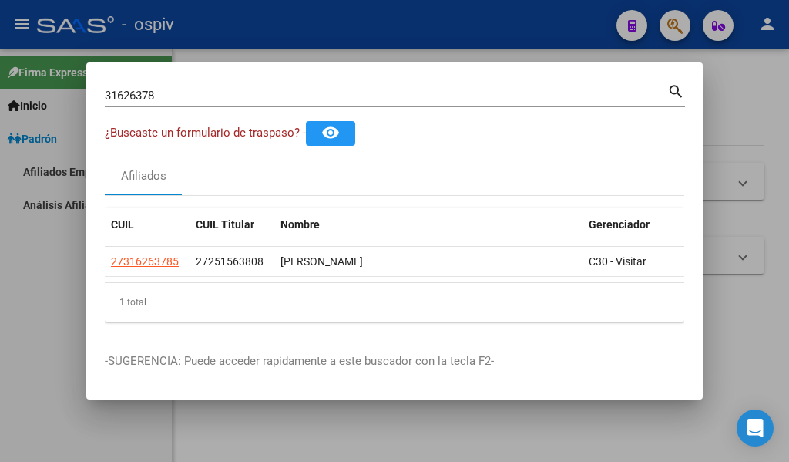
click at [718, 102] on div at bounding box center [394, 231] width 789 height 462
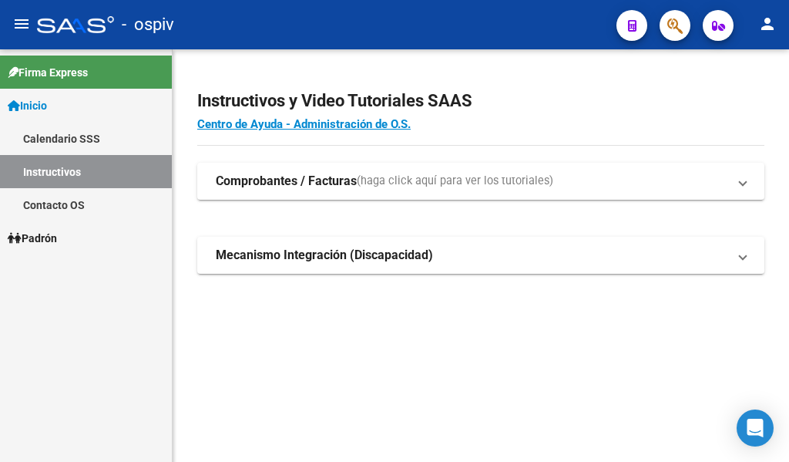
click at [657, 29] on div at bounding box center [668, 25] width 43 height 32
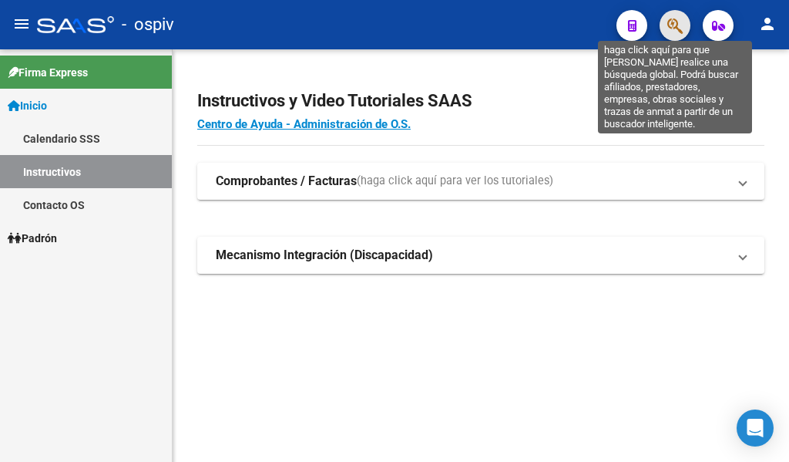
click at [668, 25] on icon "button" at bounding box center [675, 26] width 15 height 18
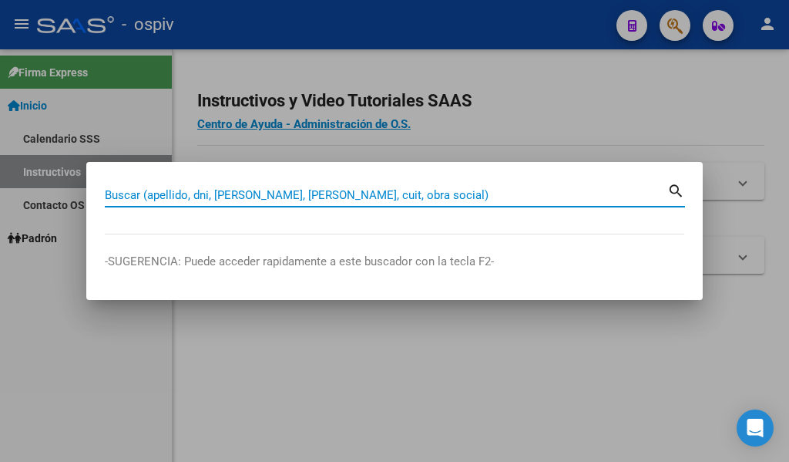
click at [432, 184] on div "Buscar (apellido, dni, [PERSON_NAME], [PERSON_NAME], cuit, obra social)" at bounding box center [386, 194] width 563 height 23
click at [435, 189] on input "Buscar (apellido, dni, [PERSON_NAME], [PERSON_NAME], cuit, obra social)" at bounding box center [386, 195] width 563 height 14
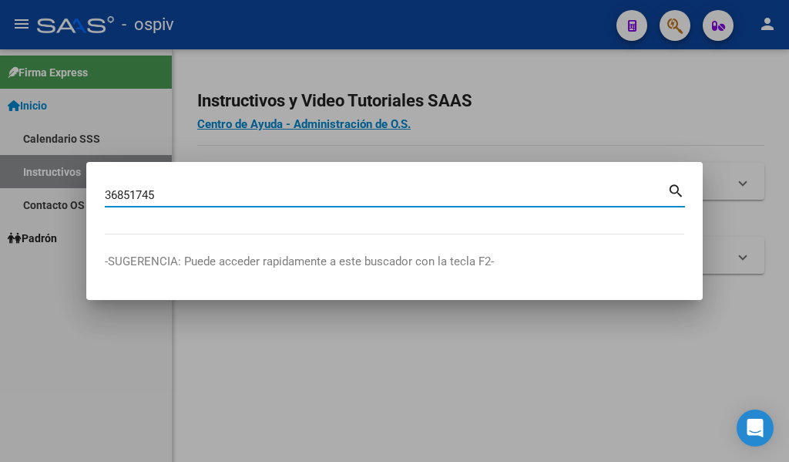
type input "36851745"
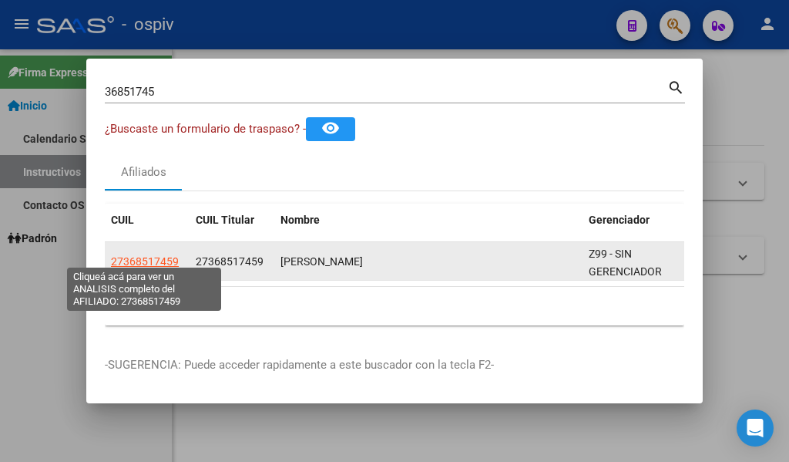
click at [136, 255] on span "27368517459" at bounding box center [145, 261] width 68 height 12
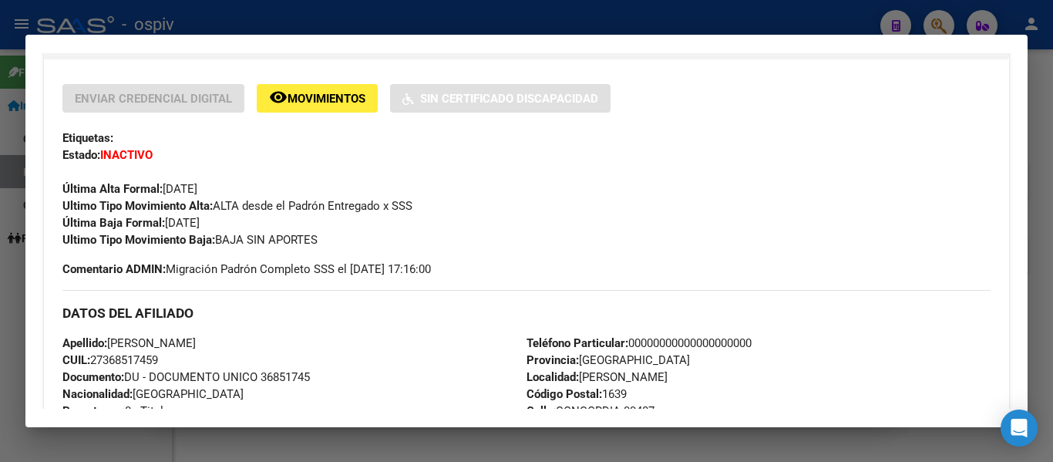
scroll to position [313, 0]
